Goal: Use online tool/utility: Utilize a website feature to perform a specific function

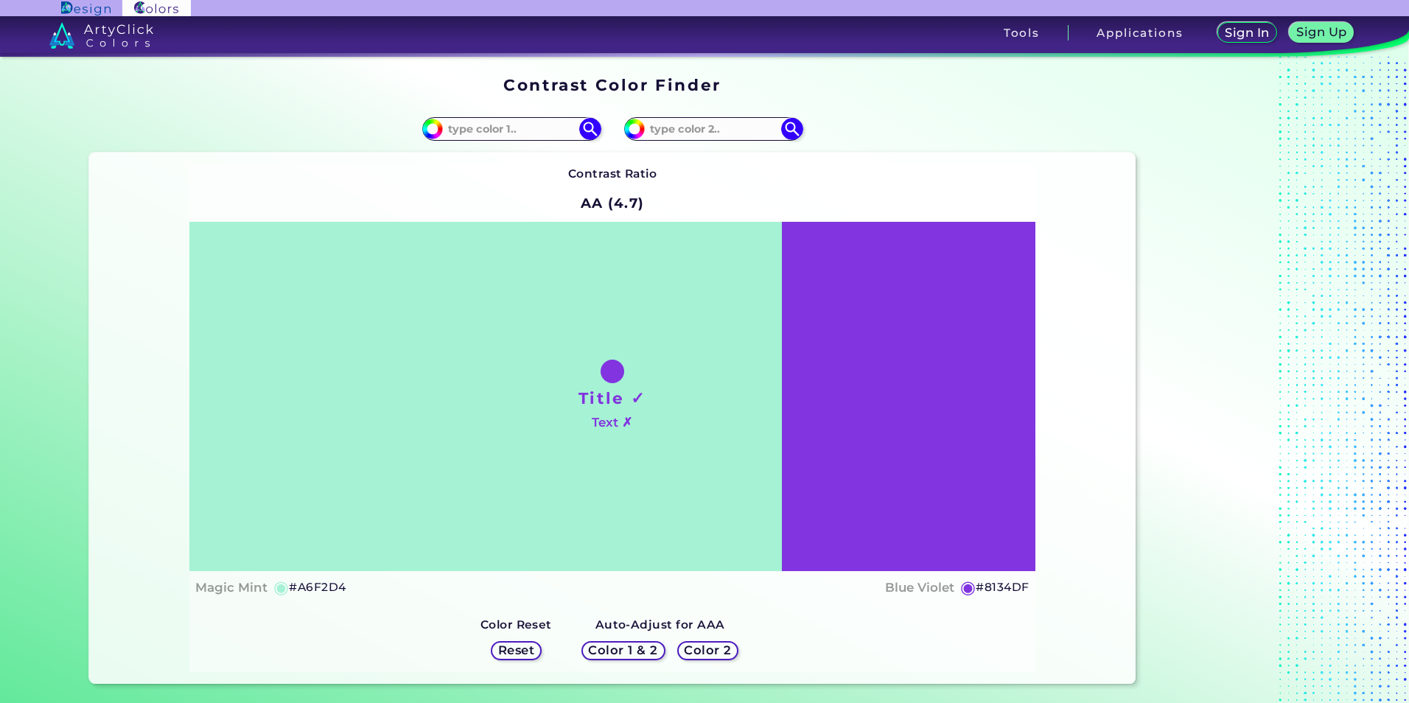
click at [1146, 414] on ins at bounding box center [1234, 380] width 184 height 619
click at [475, 141] on div "#a6f2d4" at bounding box center [350, 128] width 523 height 47
click at [483, 128] on input at bounding box center [511, 129] width 137 height 20
type input "#f2f2f2"
click at [702, 137] on input at bounding box center [713, 129] width 137 height 20
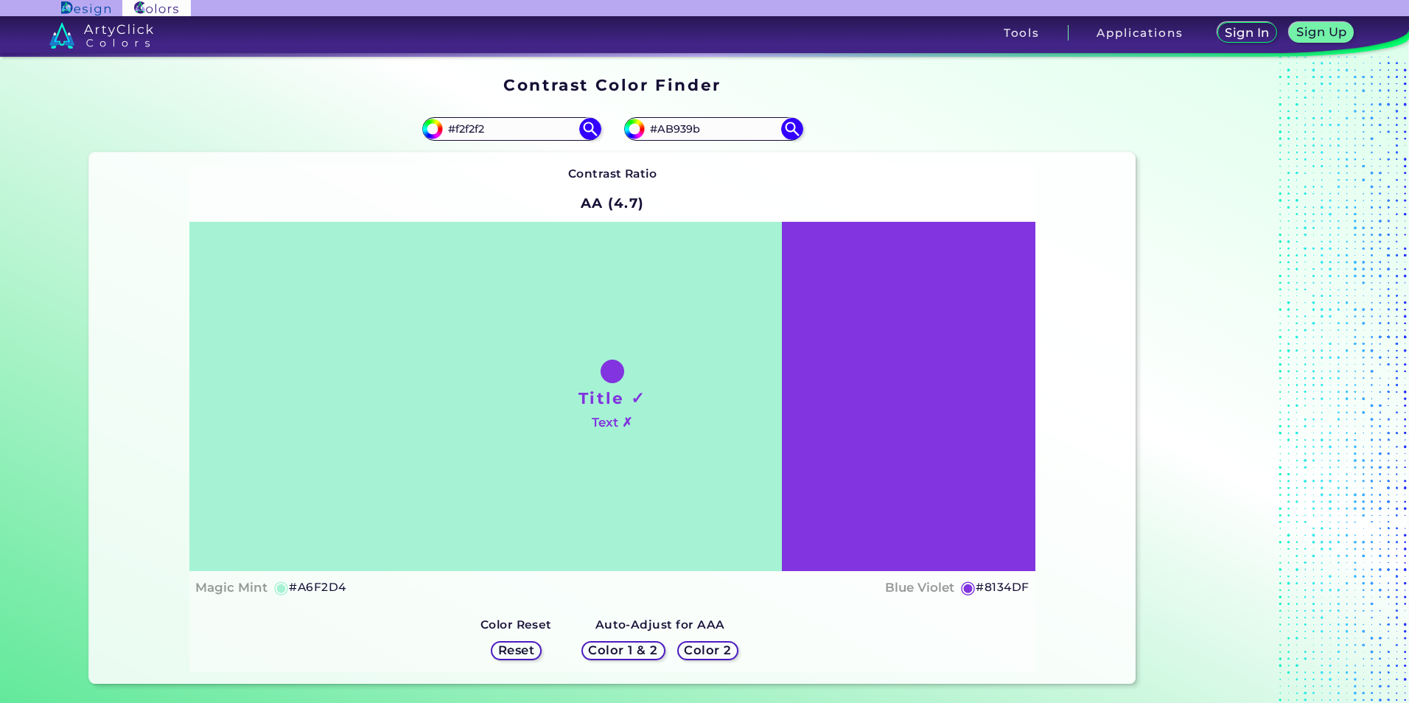
type input "#AB939b"
click at [734, 164] on div "Contrast Ratio AA (4.7) Title ✓ Text ✗ Magic Mint ◉ #A6F2D4 ◉" at bounding box center [611, 417] width 845 height 507
click at [837, 172] on div "Contrast Ratio AA (4.7) Title ✓ Text ✗ Magic Mint ◉ #A6F2D4 ◉" at bounding box center [611, 417] width 845 height 507
click at [588, 127] on img at bounding box center [590, 129] width 26 height 26
type input "#f2f2f2"
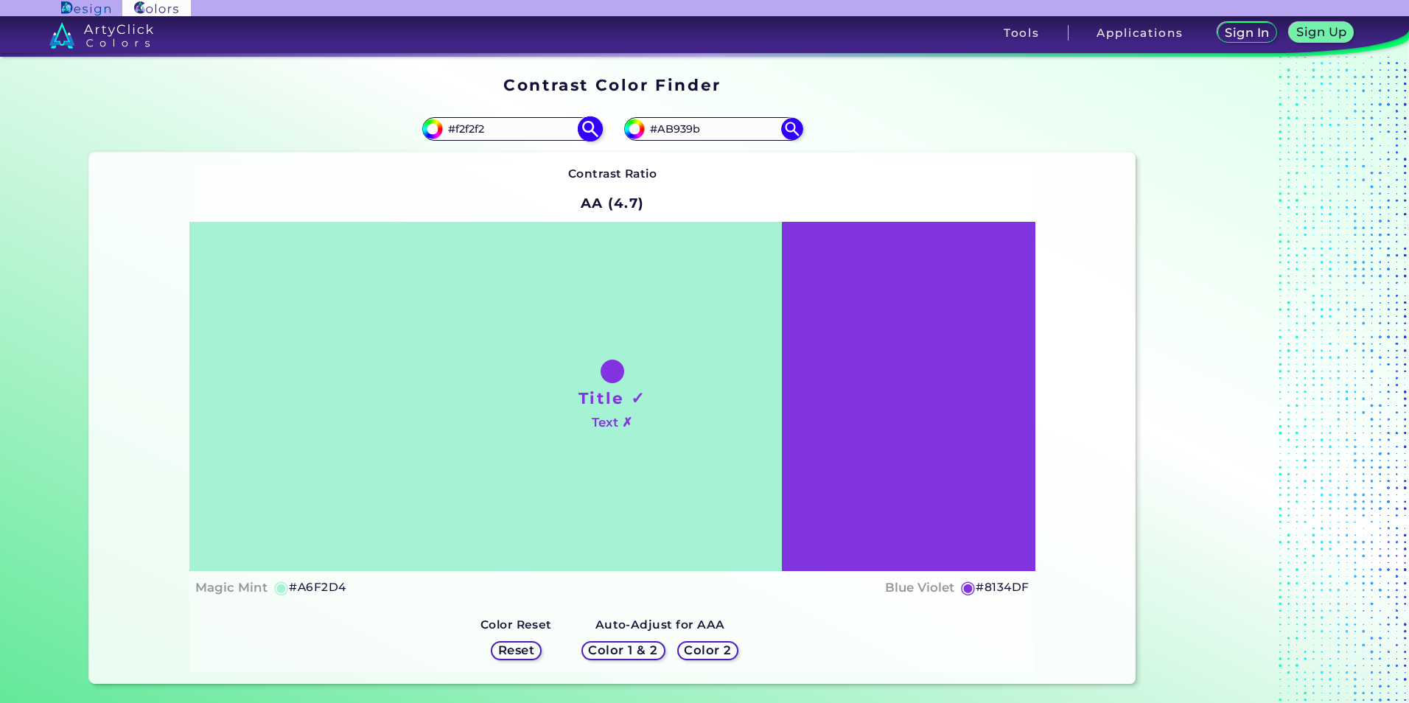
type input "#F2F2F2"
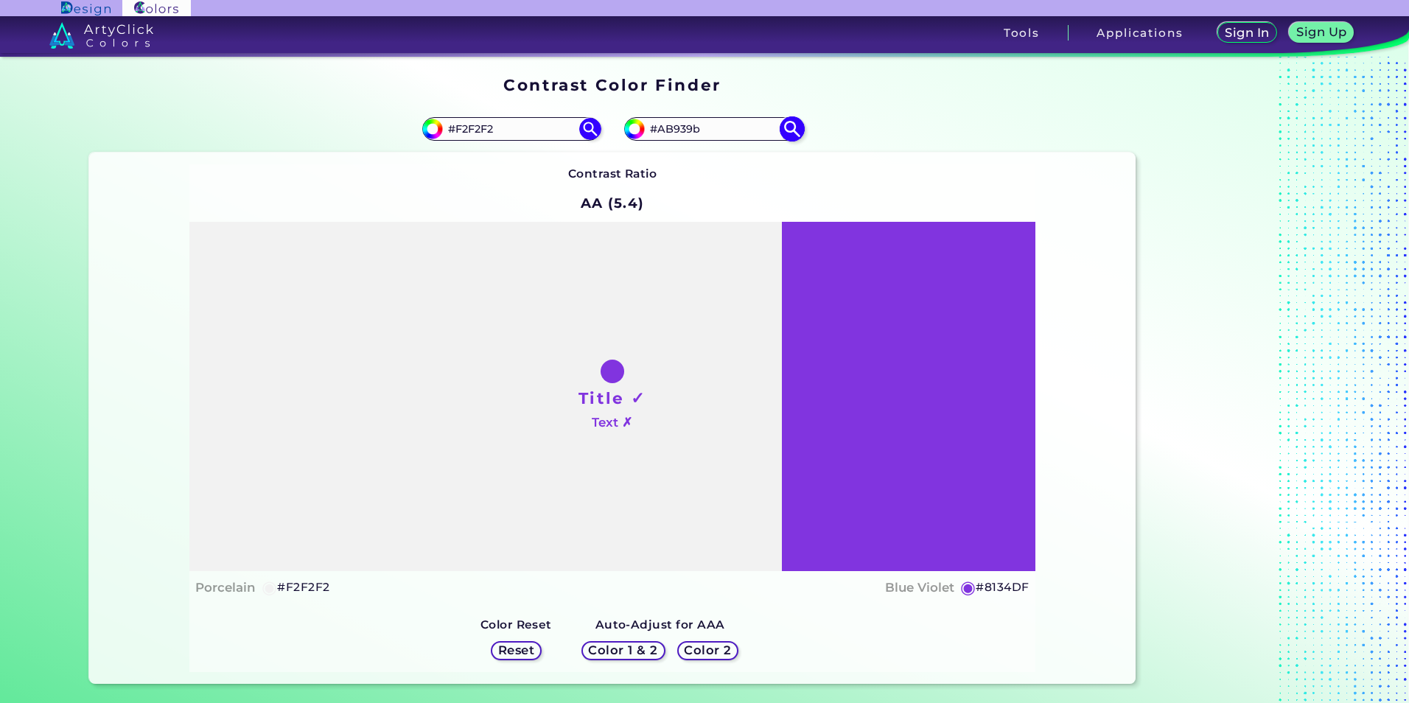
click at [792, 128] on img at bounding box center [792, 129] width 26 height 26
type input "#ab939b"
type input "#AB939B"
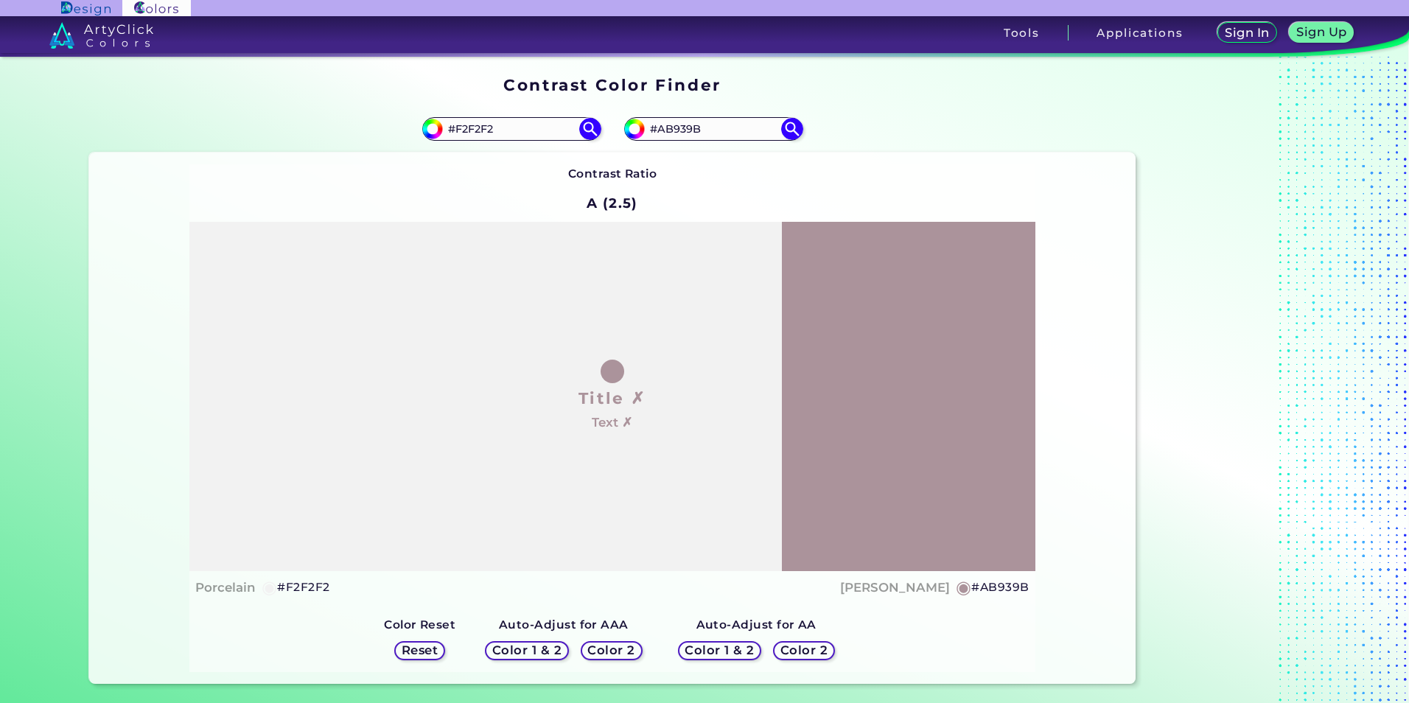
drag, startPoint x: 506, startPoint y: 133, endPoint x: 449, endPoint y: 144, distance: 58.0
click at [454, 141] on div "#f2f2f2 #F2F2F2" at bounding box center [350, 128] width 523 height 47
paste input "DEDEDE"
type input "#DEDEDE"
drag, startPoint x: 711, startPoint y: 128, endPoint x: 655, endPoint y: 135, distance: 56.4
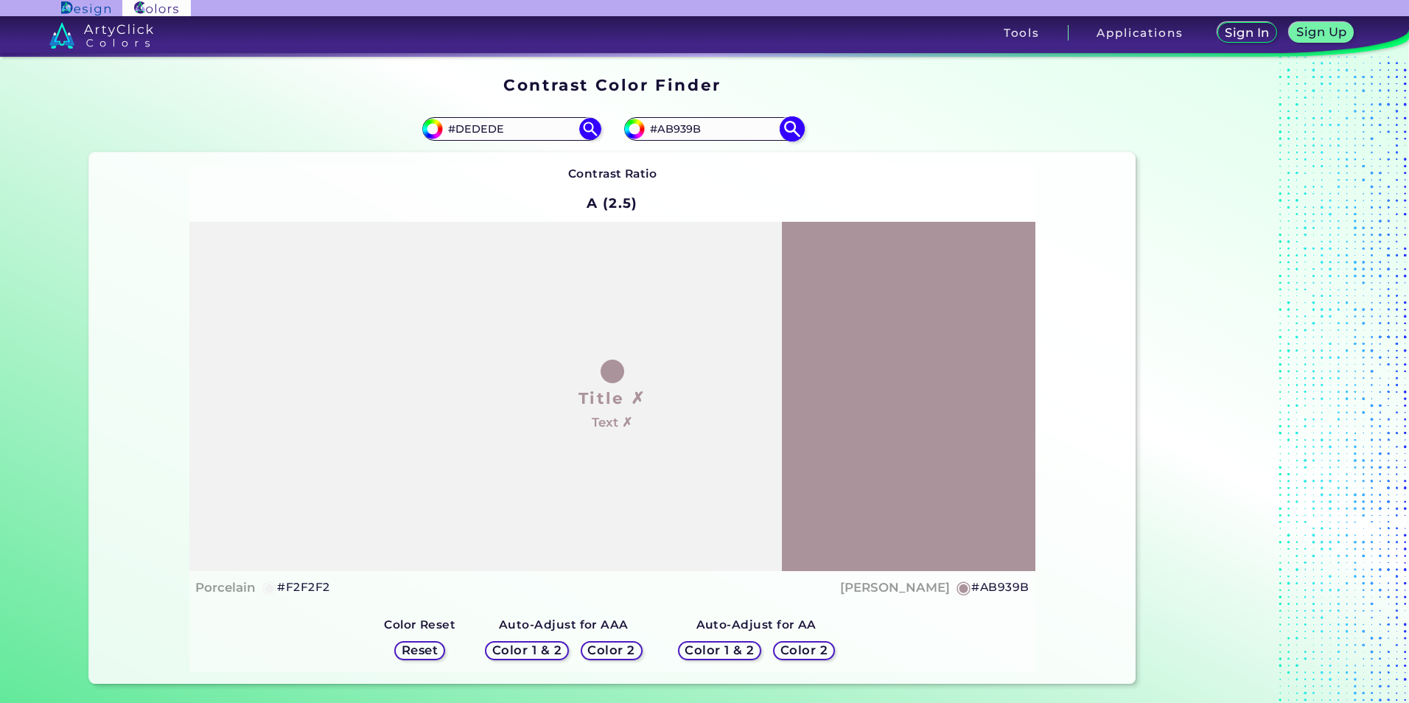
click at [655, 135] on input "#AB939B" at bounding box center [713, 129] width 137 height 20
paste input "737373"
type input "#737373"
click at [584, 133] on img at bounding box center [590, 129] width 26 height 26
type input "#dedede"
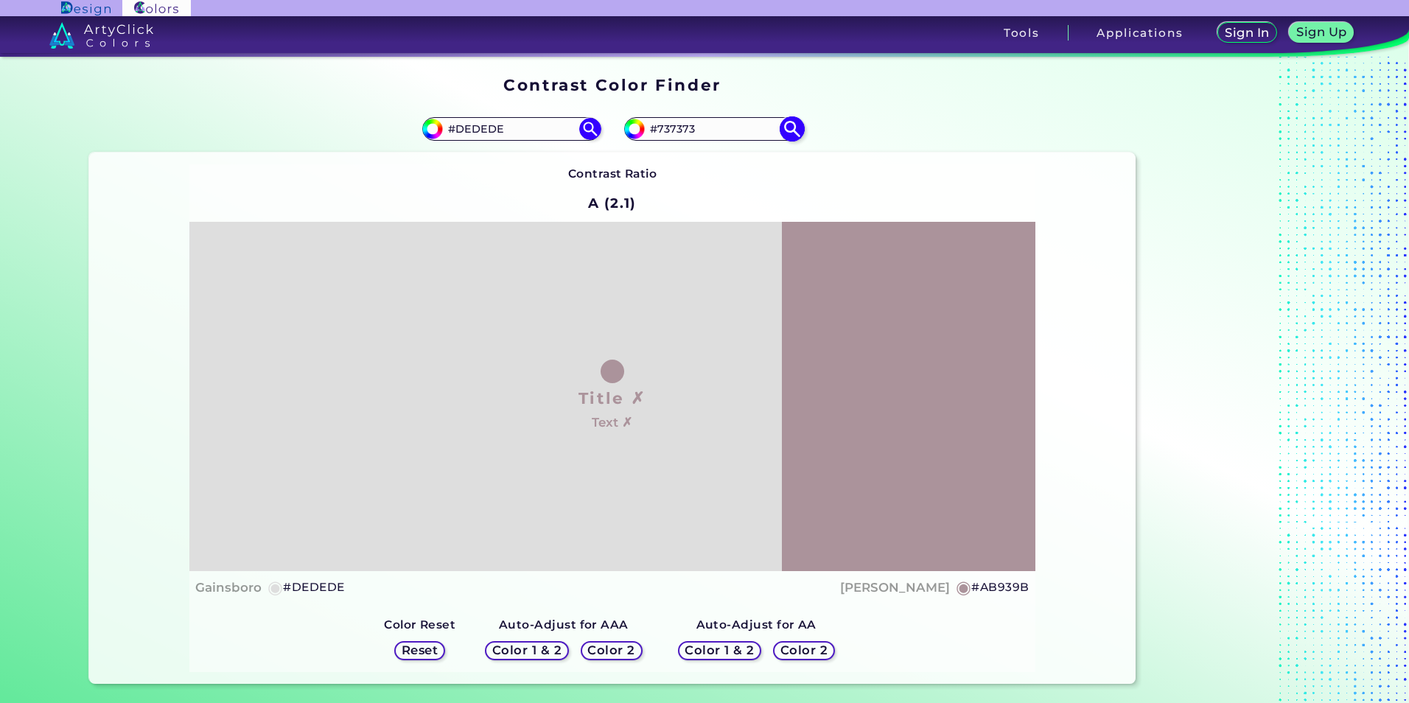
click at [789, 125] on img at bounding box center [792, 129] width 26 height 26
type input "#737373"
